Goal: Book appointment/travel/reservation

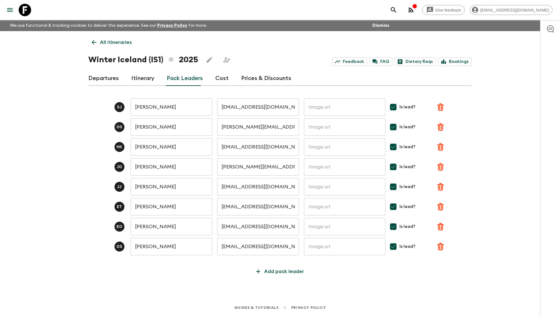
click at [24, 4] on icon at bounding box center [25, 10] width 12 height 12
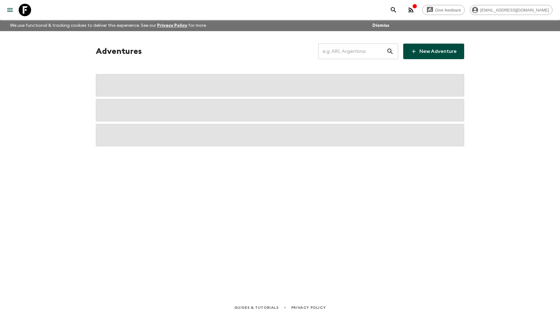
click at [351, 49] on input "text" at bounding box center [352, 51] width 68 height 17
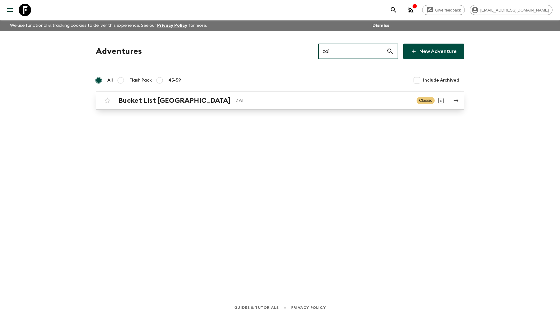
type input "za1"
click at [201, 95] on div "Bucket List [GEOGRAPHIC_DATA] ZA1 Classic" at bounding box center [268, 100] width 334 height 12
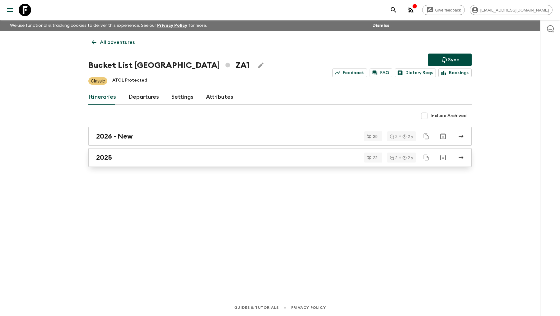
click at [127, 154] on div "2025" at bounding box center [274, 157] width 356 height 8
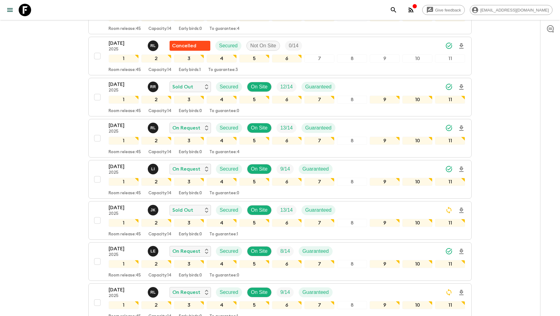
scroll to position [191, 0]
